Goal: Task Accomplishment & Management: Complete application form

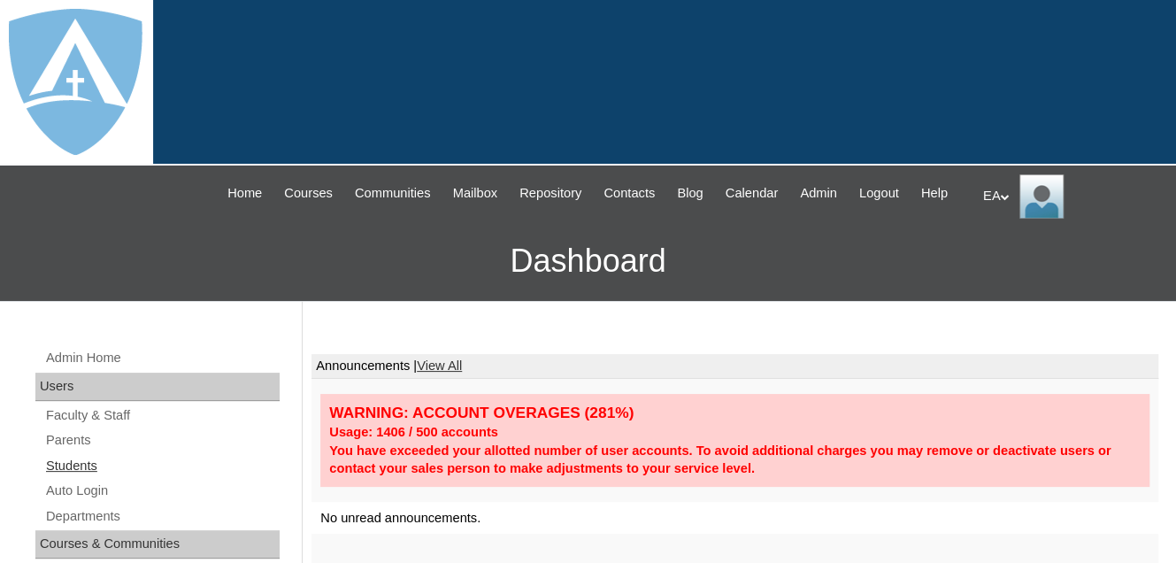
click at [82, 477] on link "Students" at bounding box center [161, 466] width 235 height 22
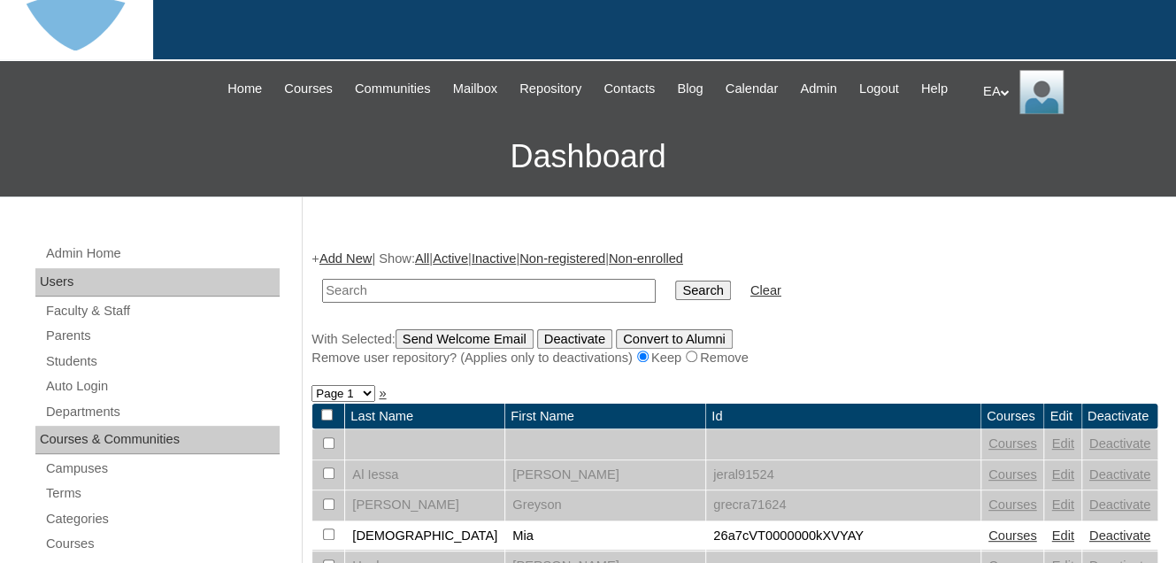
scroll to position [265, 0]
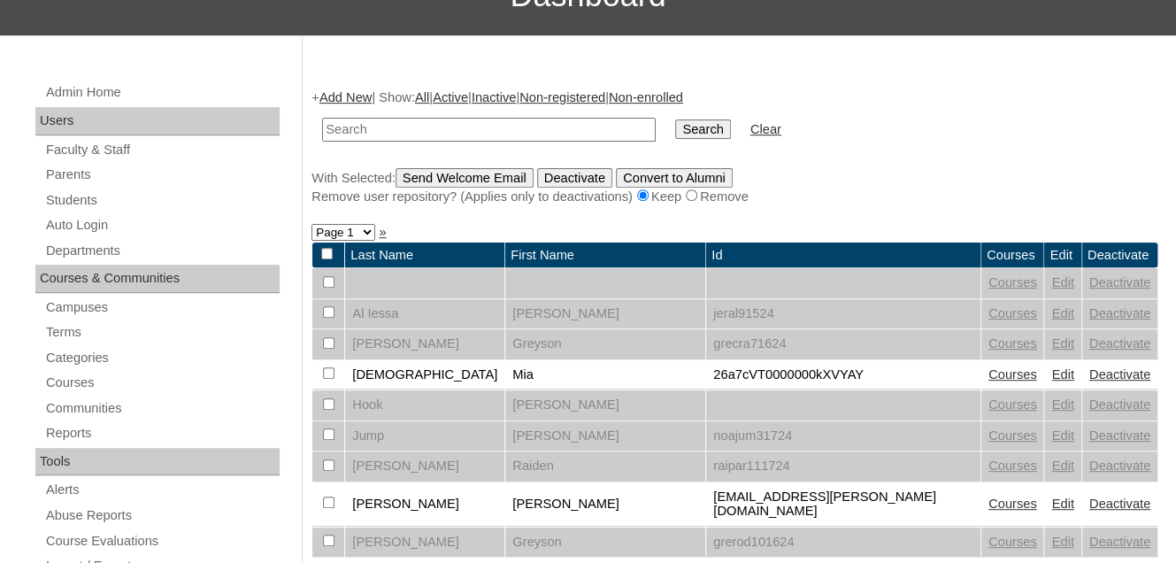
click at [382, 142] on input "text" at bounding box center [489, 130] width 334 height 24
type input "Jayce"
click at [675, 119] on input "Search" at bounding box center [702, 128] width 55 height 19
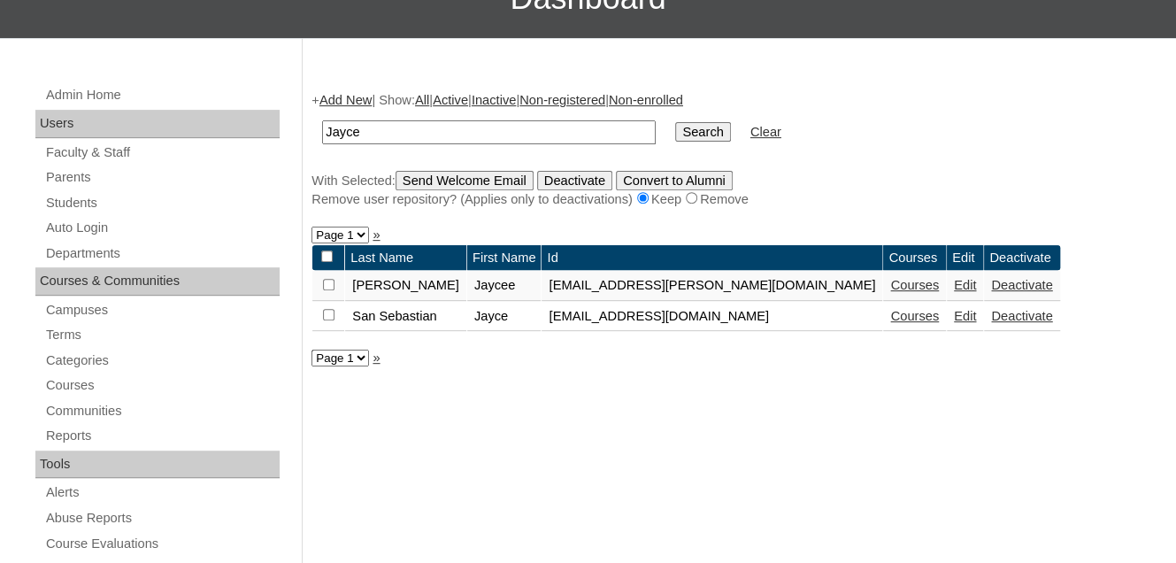
scroll to position [265, 0]
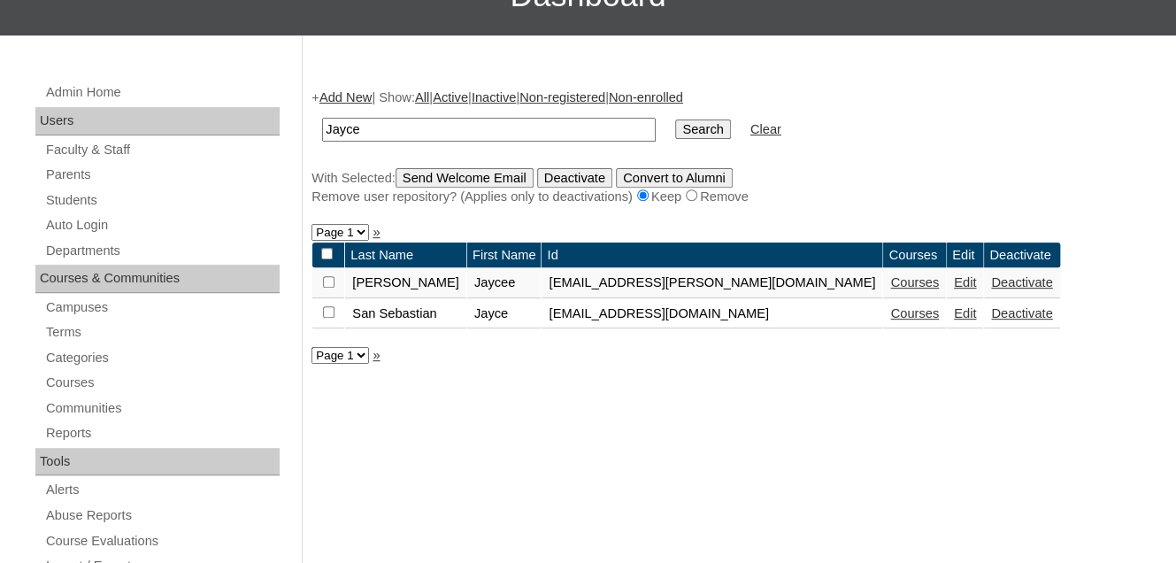
click at [890, 320] on link "Courses" at bounding box center [914, 313] width 49 height 14
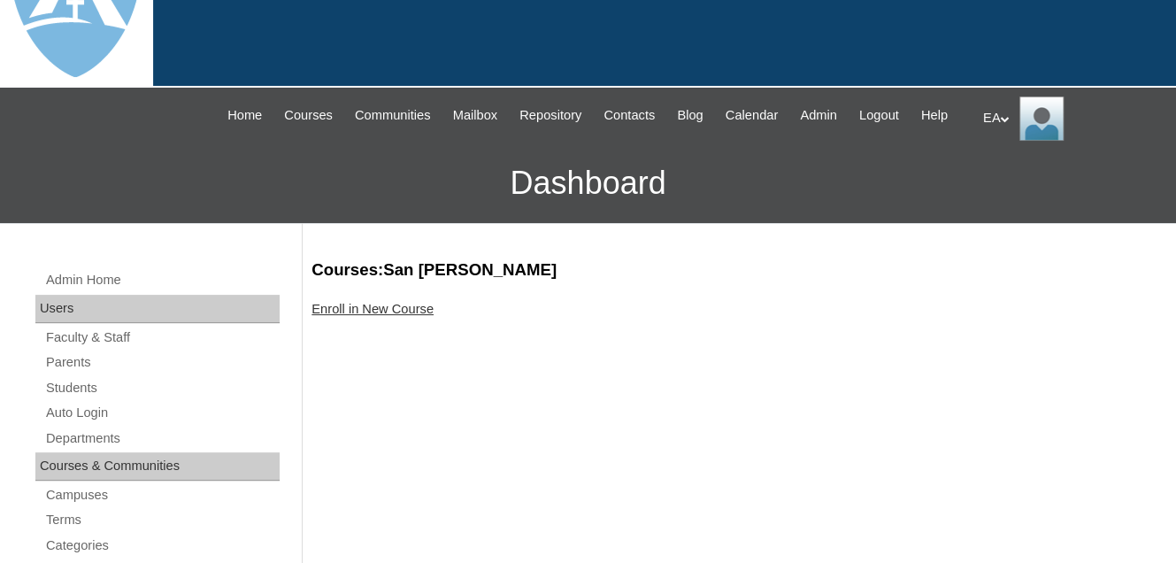
scroll to position [177, 0]
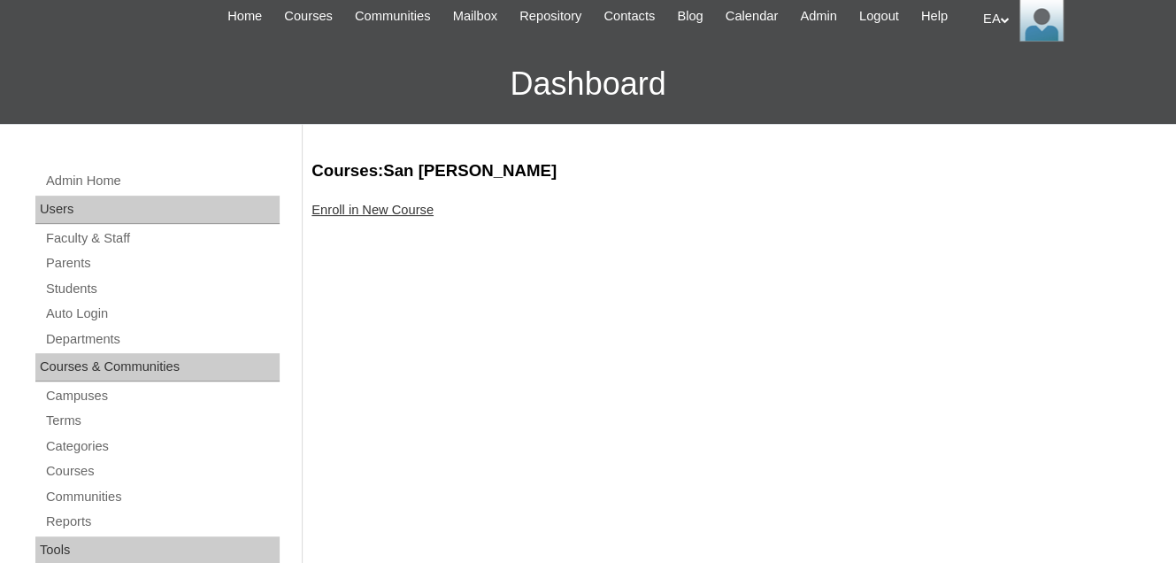
click at [368, 217] on link "Enroll in New Course" at bounding box center [372, 210] width 122 height 14
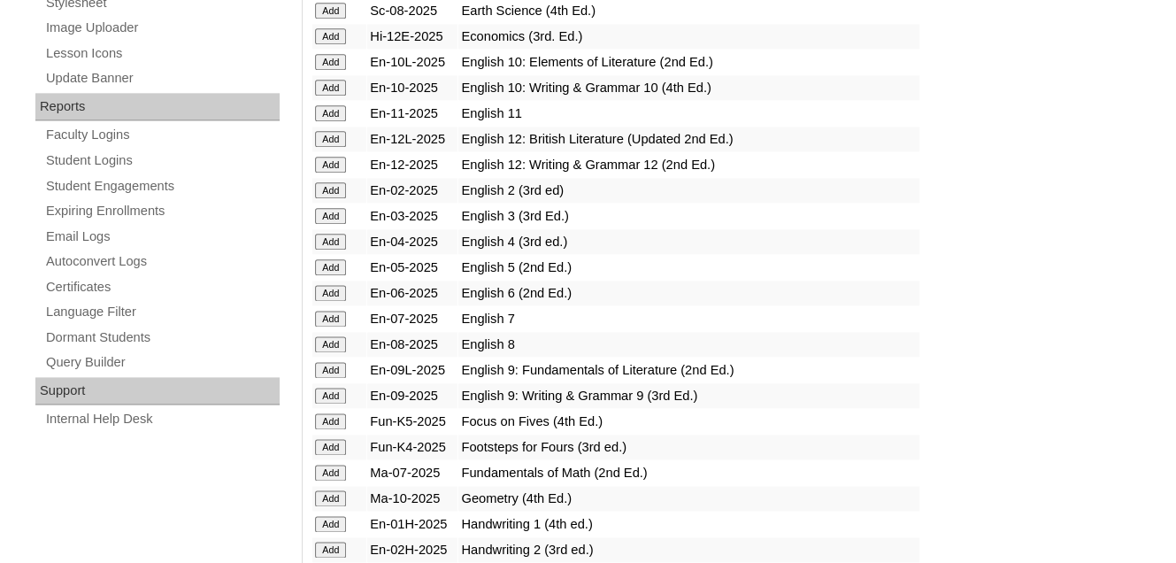
scroll to position [1238, 0]
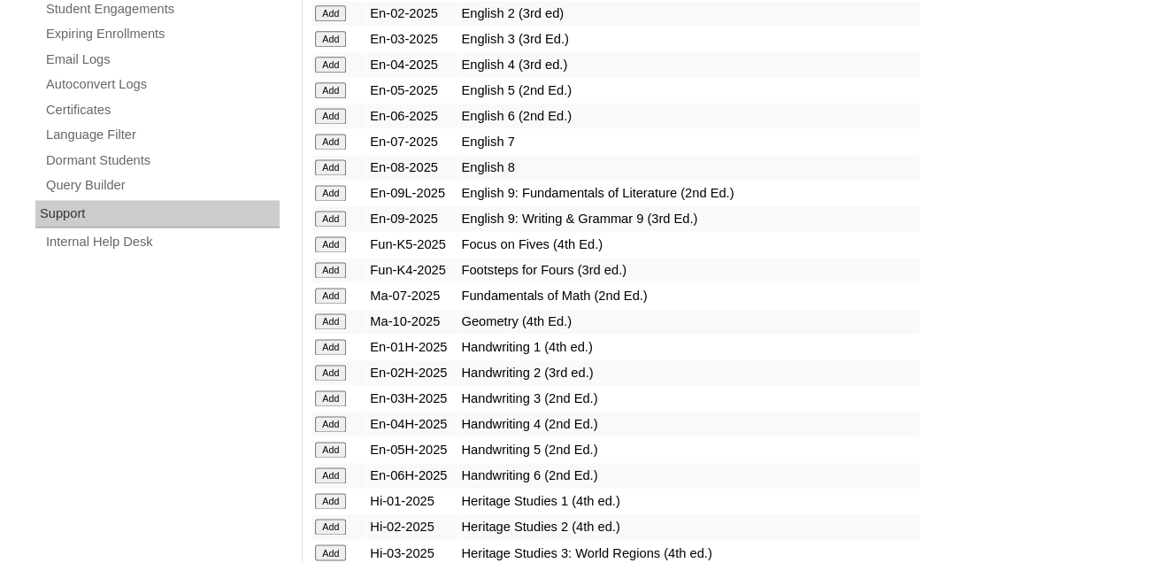
click at [318, 353] on input "Add" at bounding box center [330, 347] width 31 height 16
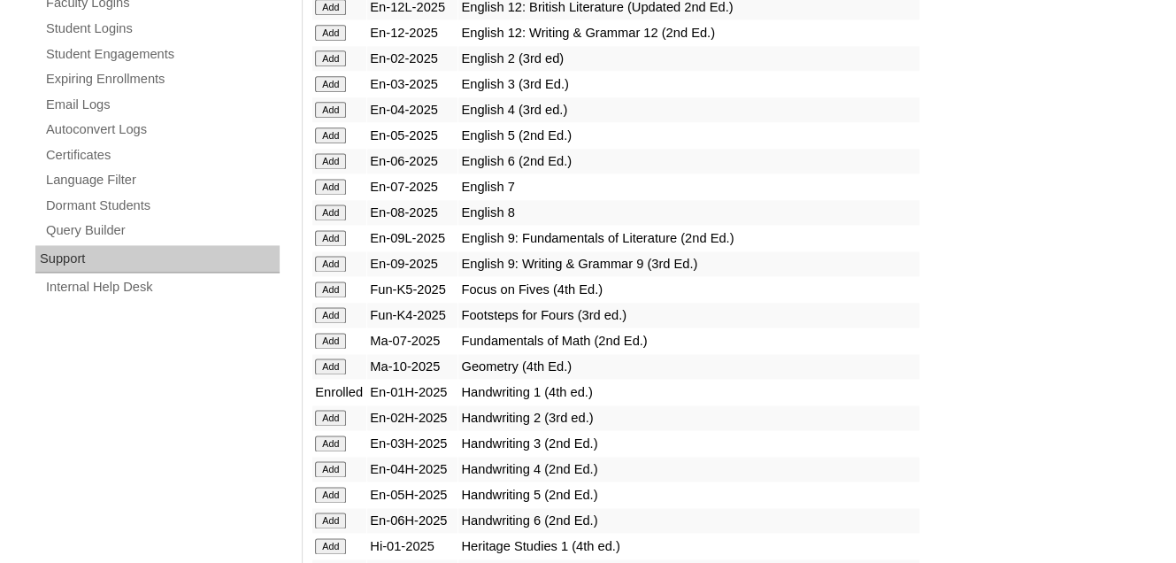
scroll to position [1415, 0]
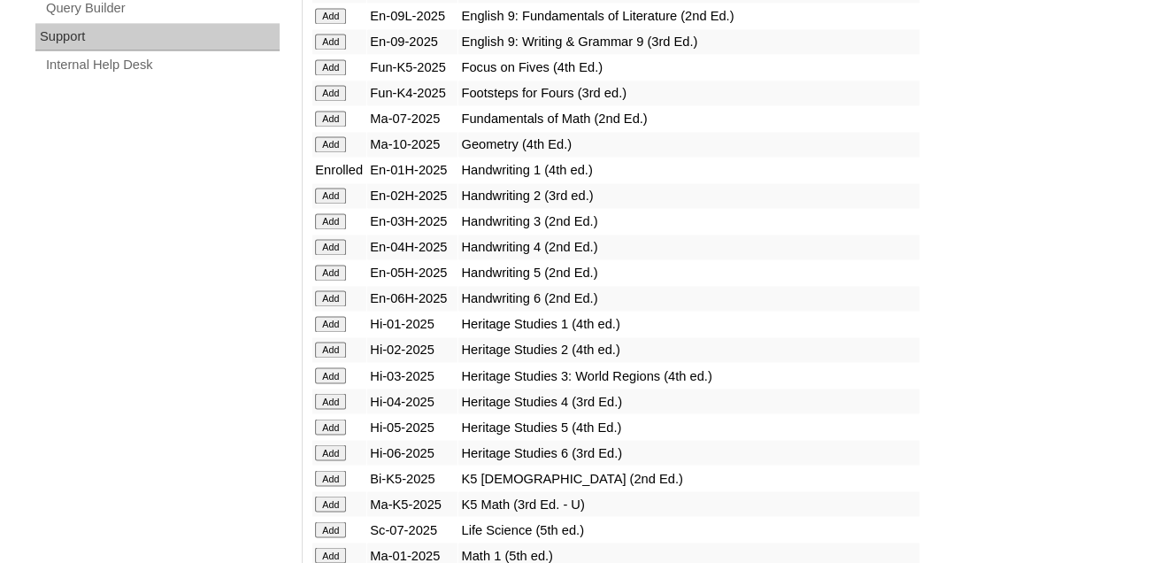
click at [341, 330] on input "Add" at bounding box center [330, 324] width 31 height 16
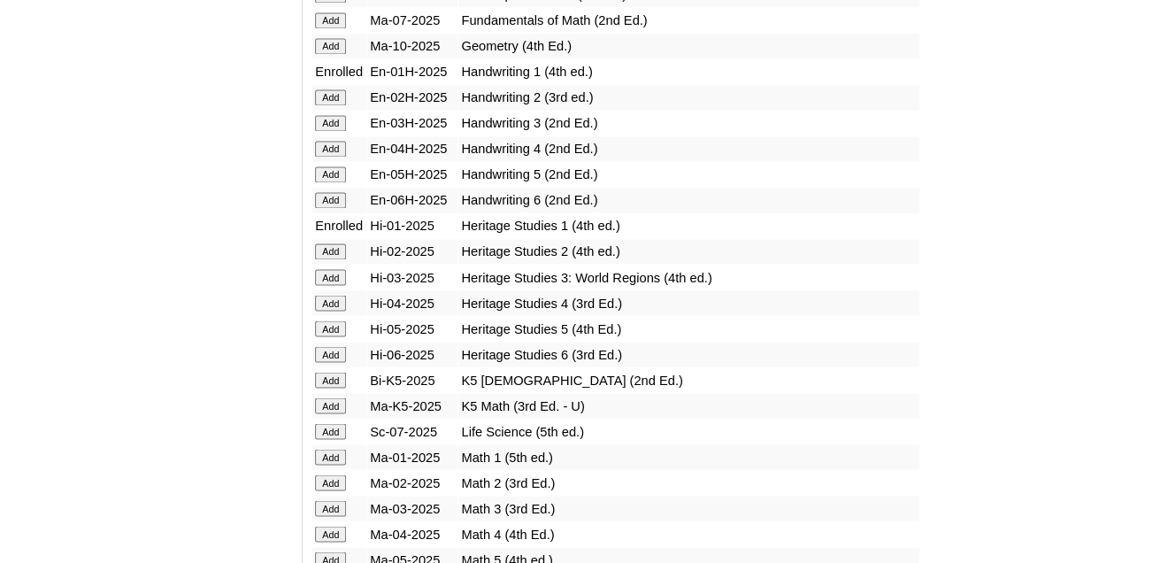
scroll to position [1592, 0]
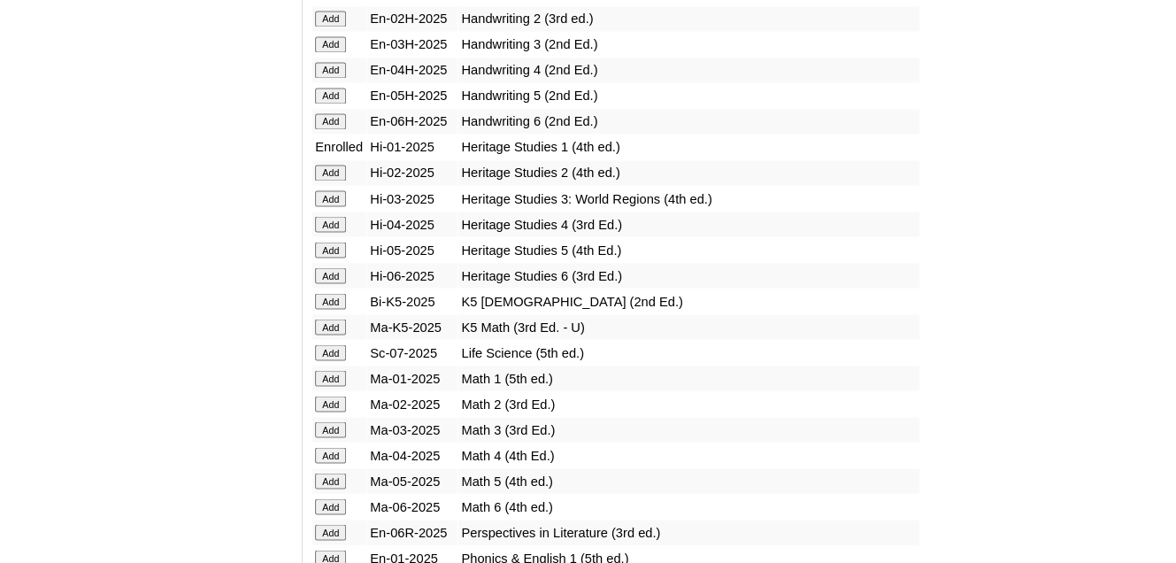
click at [326, 377] on input "Add" at bounding box center [330, 378] width 31 height 16
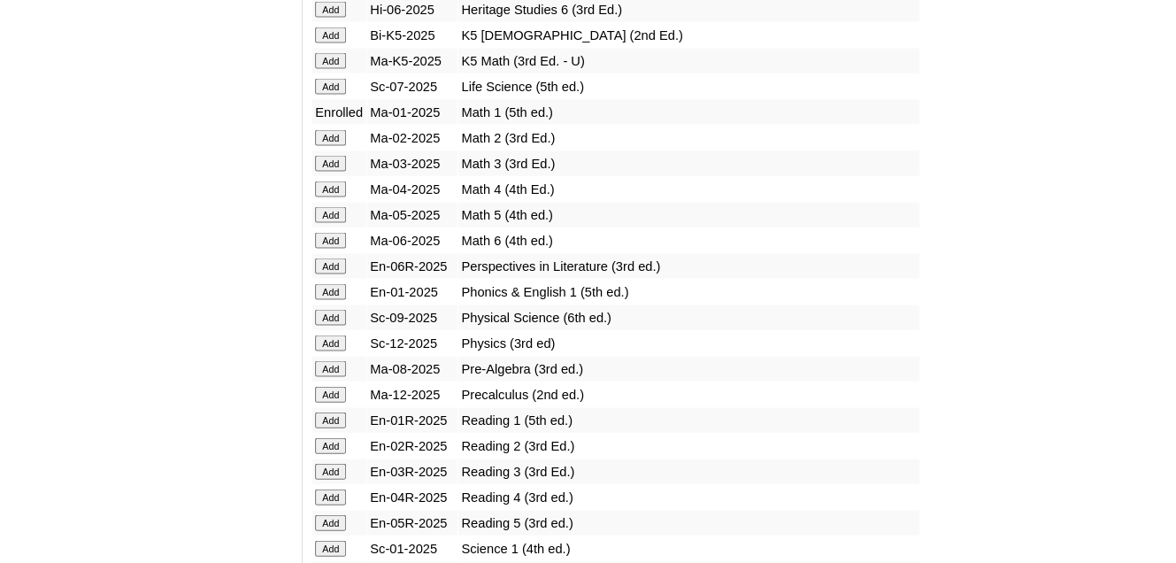
click at [325, 417] on input "Add" at bounding box center [330, 420] width 31 height 16
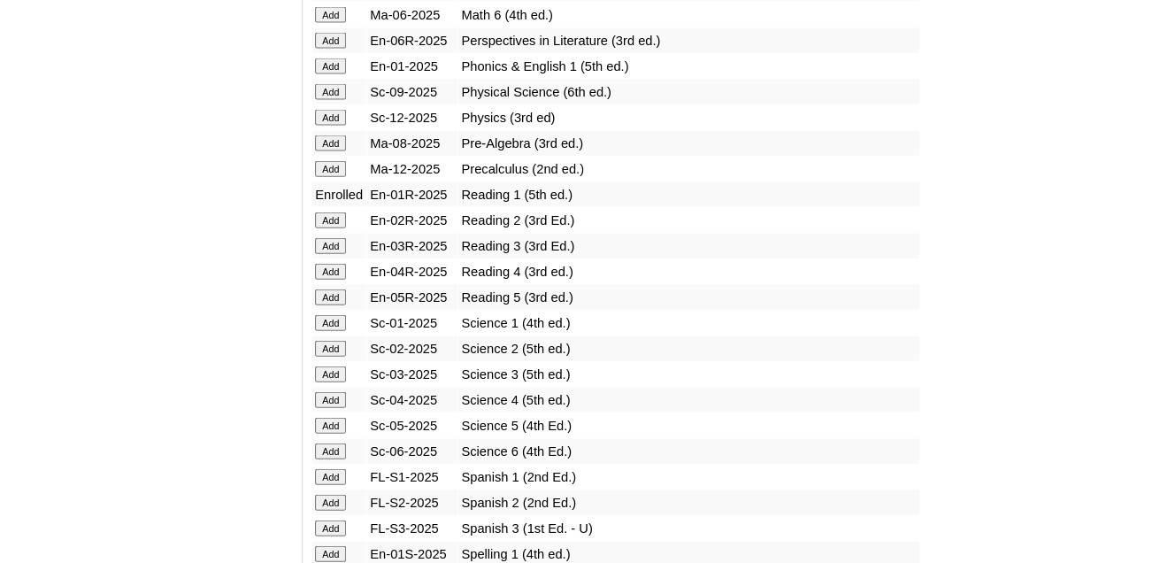
scroll to position [2123, 0]
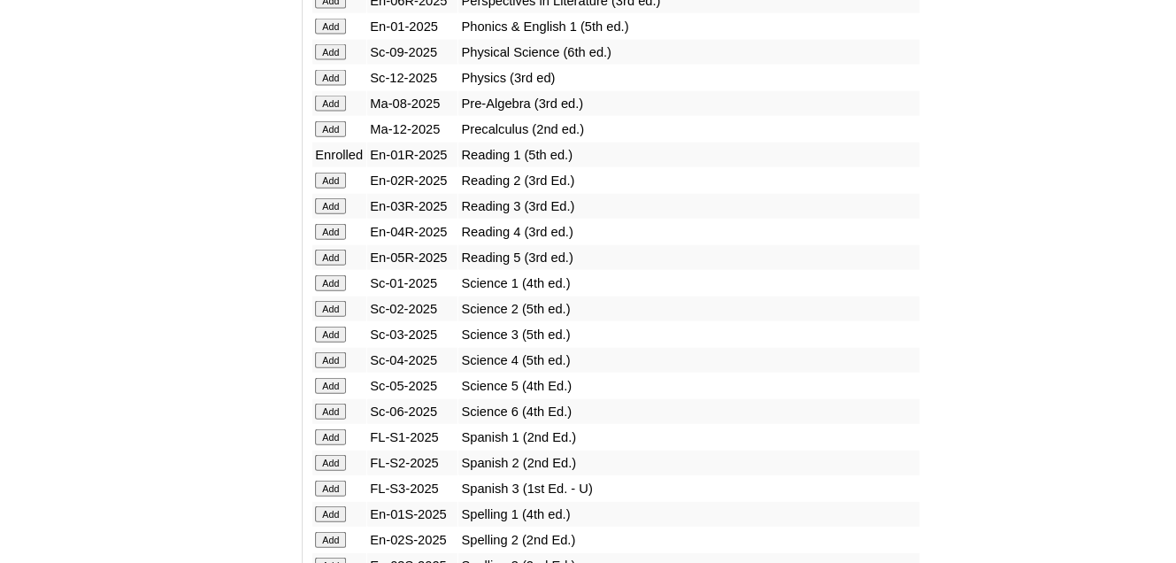
click at [326, 287] on input "Add" at bounding box center [330, 283] width 31 height 16
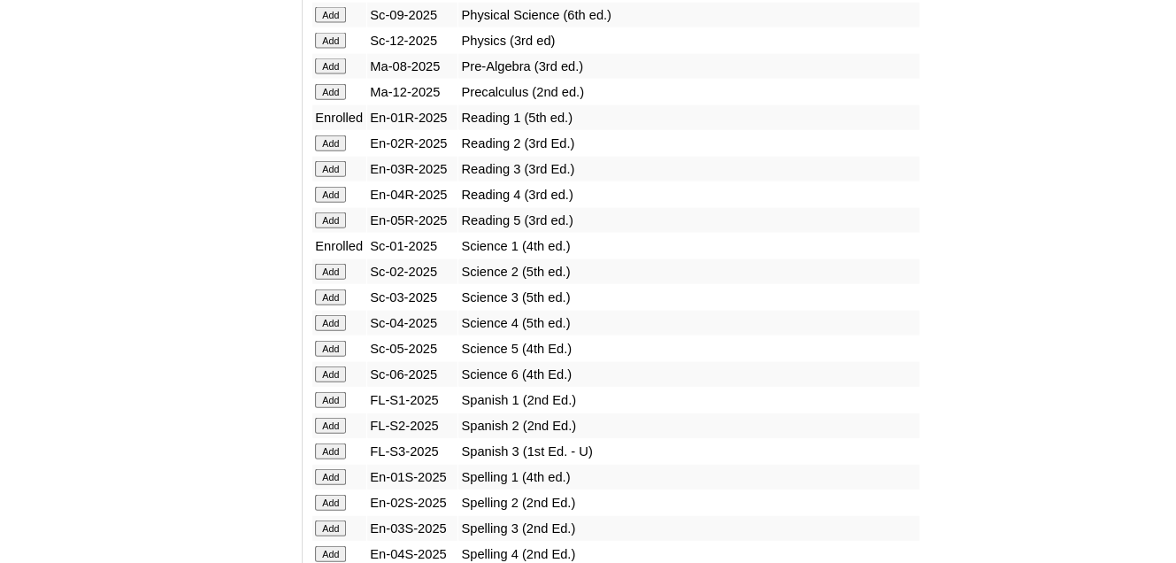
scroll to position [2212, 0]
click at [331, 418] on input "Add" at bounding box center [330, 426] width 31 height 16
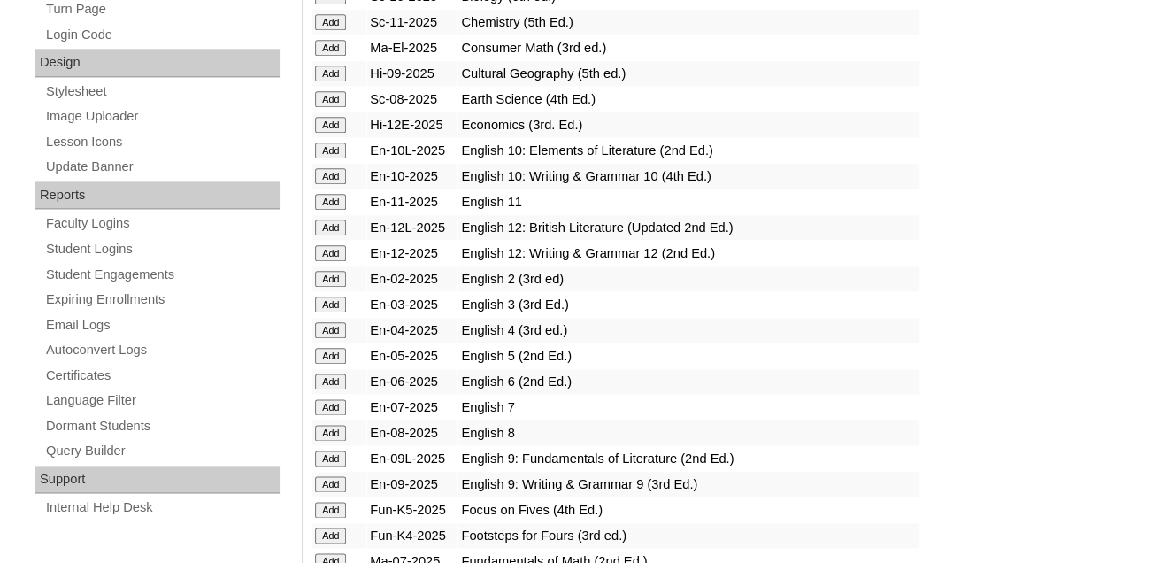
scroll to position [531, 0]
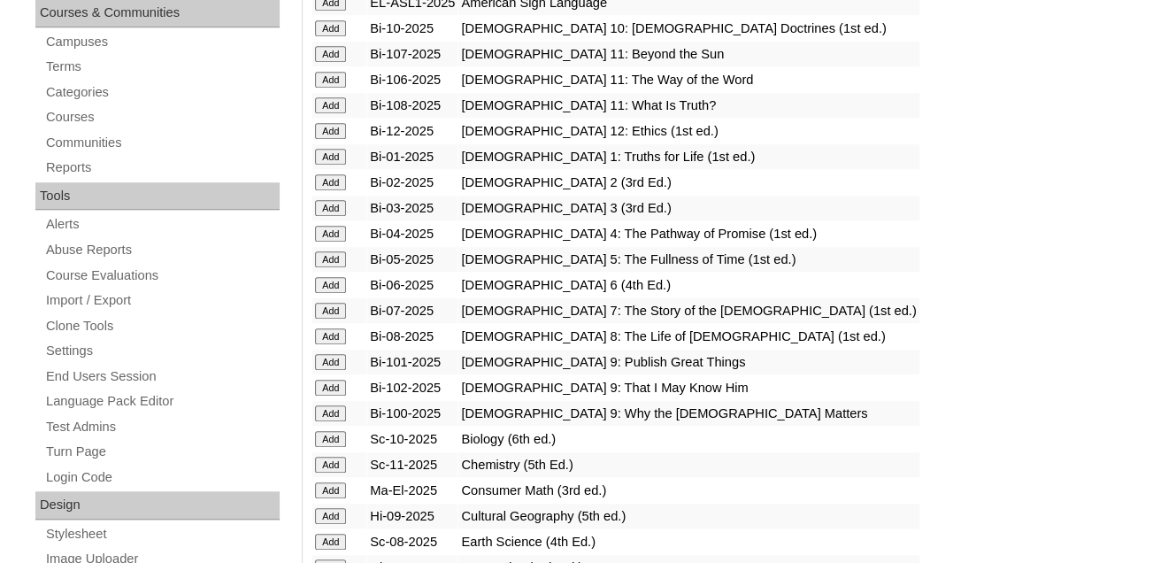
click at [333, 165] on input "Add" at bounding box center [330, 157] width 31 height 16
click at [337, 165] on input "Add" at bounding box center [330, 157] width 31 height 16
